Goal: Task Accomplishment & Management: Manage account settings

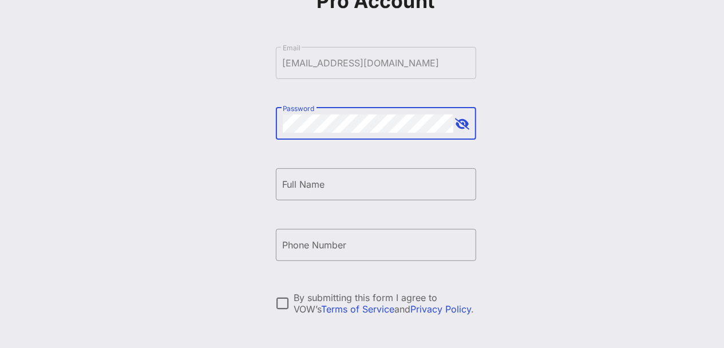
scroll to position [115, 0]
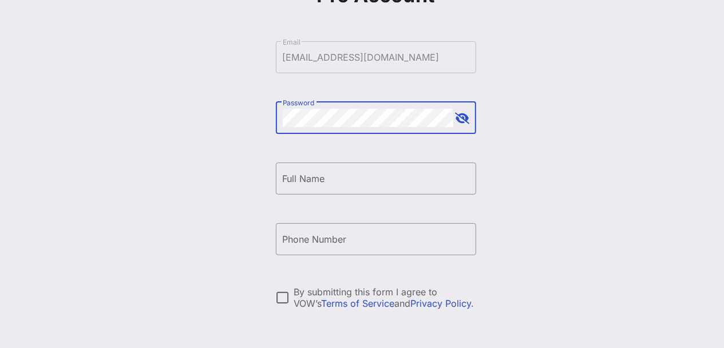
click at [310, 178] on input "Full Name" at bounding box center [376, 179] width 187 height 18
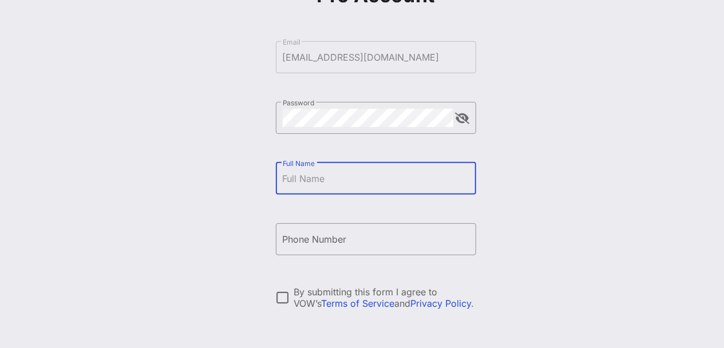
click at [648, 210] on div "Create your VOW Pro Account ​ Email [EMAIL_ADDRESS][DOMAIN_NAME] ​ Password ​ F…" at bounding box center [375, 162] width 697 height 555
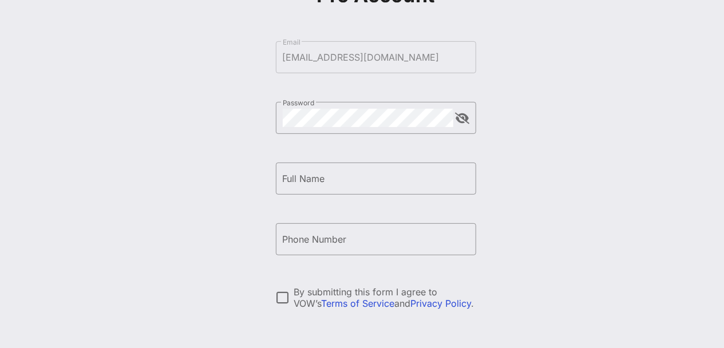
scroll to position [207, 0]
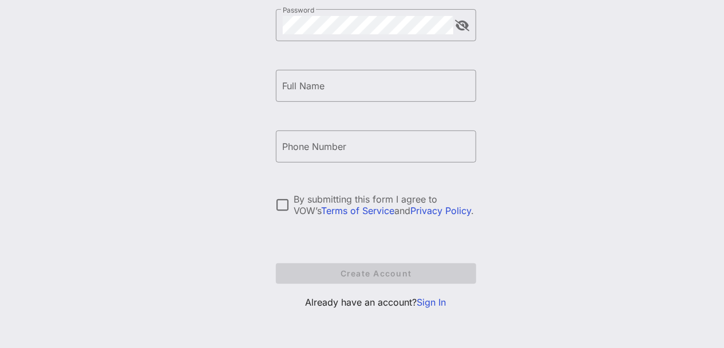
click at [434, 305] on link "Sign In" at bounding box center [431, 302] width 29 height 11
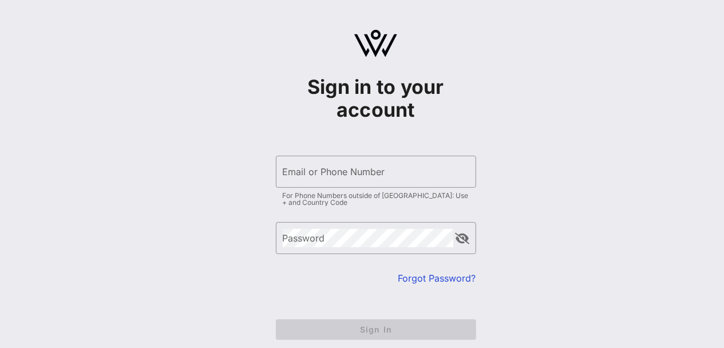
type input "[EMAIL_ADDRESS][DOMAIN_NAME]"
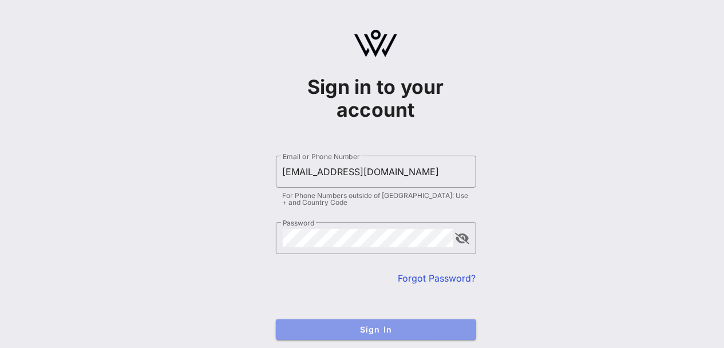
click at [373, 329] on span "Sign In" at bounding box center [376, 330] width 182 height 10
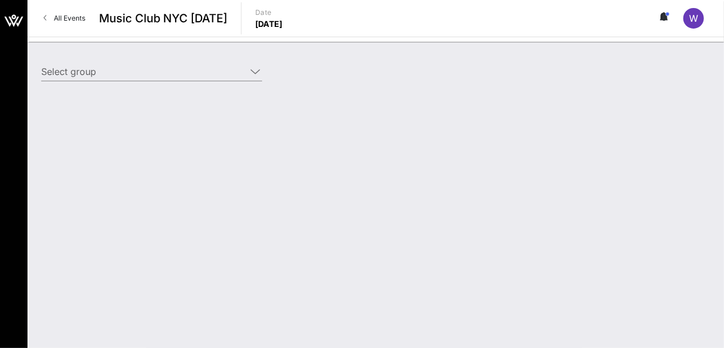
type input "[PERSON_NAME] (Comp) [[PERSON_NAME], [EMAIL_ADDRESS][DOMAIN_NAME]]"
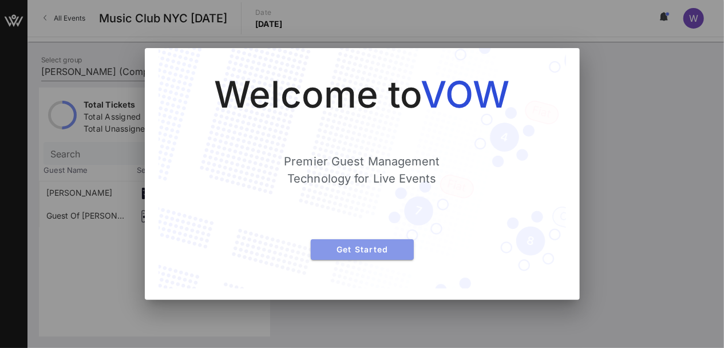
click at [381, 253] on span "Get Started" at bounding box center [362, 250] width 85 height 10
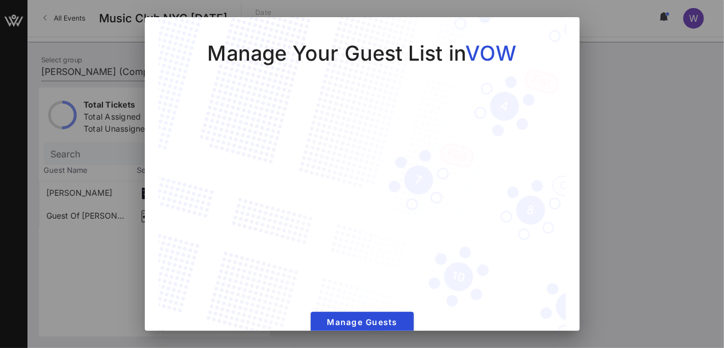
click at [647, 203] on div at bounding box center [362, 174] width 724 height 348
click at [114, 194] on div at bounding box center [362, 174] width 724 height 348
click at [345, 317] on span "Manage Guests" at bounding box center [362, 322] width 85 height 10
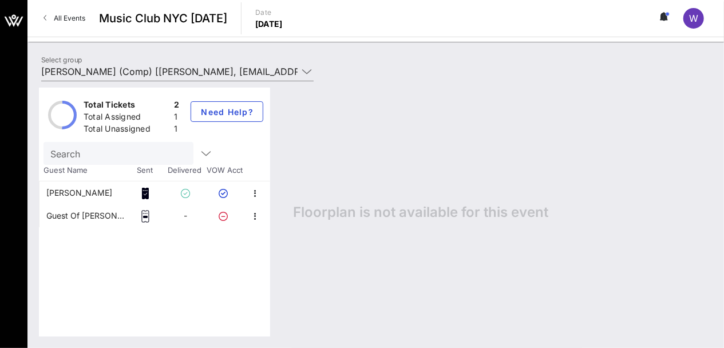
click at [147, 218] on icon at bounding box center [145, 216] width 11 height 13
click at [254, 218] on icon "button" at bounding box center [256, 217] width 14 height 14
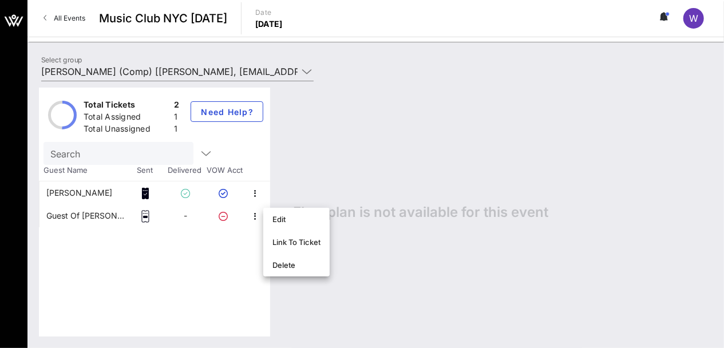
click at [147, 194] on icon at bounding box center [145, 193] width 7 height 11
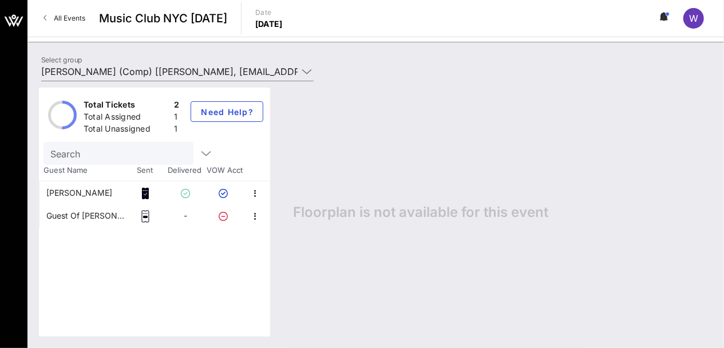
click at [16, 18] on icon at bounding box center [14, 22] width 10 height 10
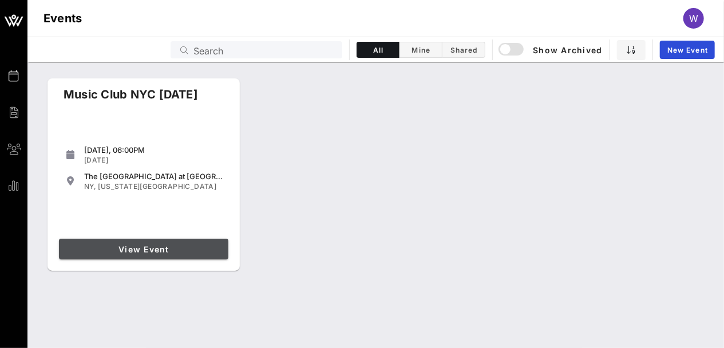
click at [144, 249] on span "View Event" at bounding box center [144, 250] width 160 height 10
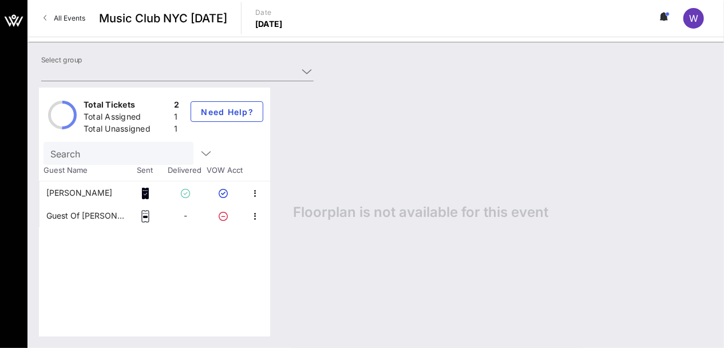
type input "[PERSON_NAME] (Comp) [[PERSON_NAME], [EMAIL_ADDRESS][DOMAIN_NAME]]"
